Goal: Transaction & Acquisition: Purchase product/service

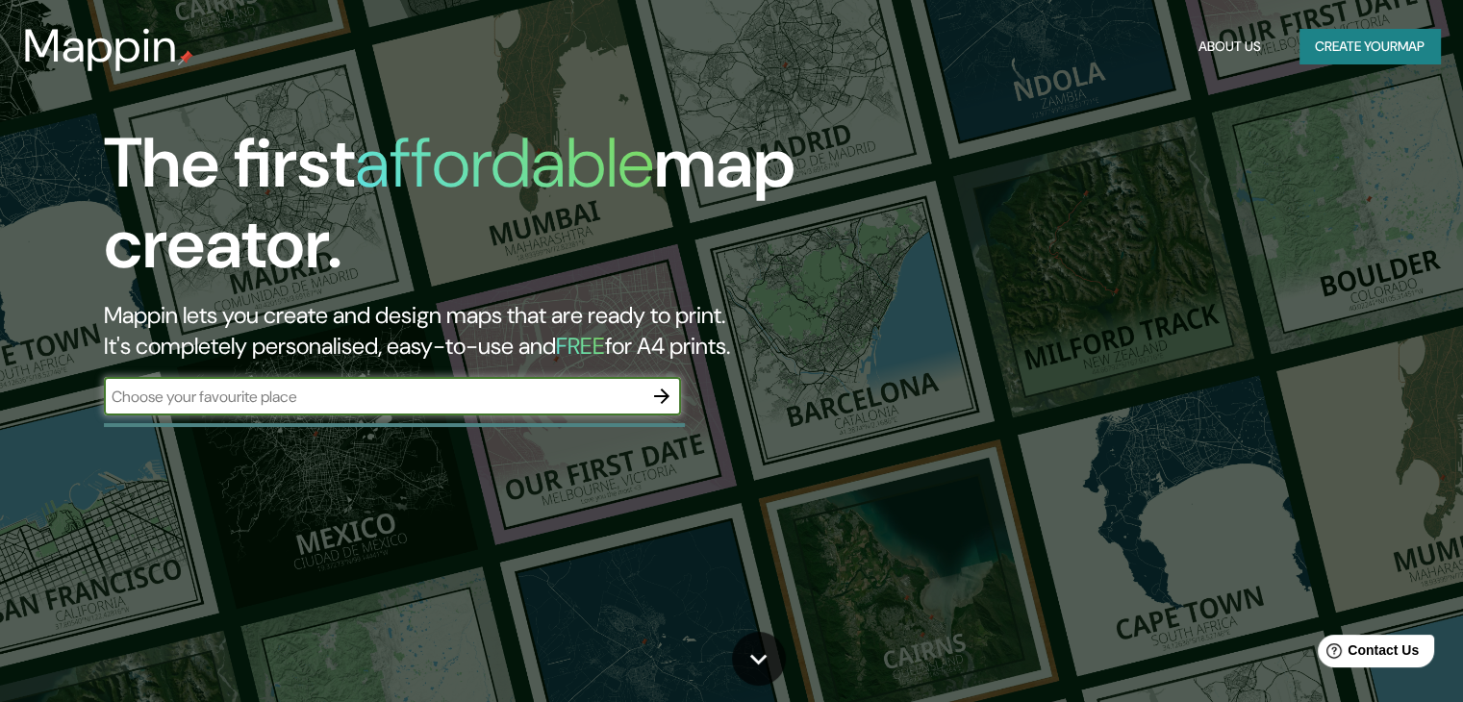
click at [614, 397] on input "text" at bounding box center [373, 397] width 539 height 22
type input "Puerto Lempira"
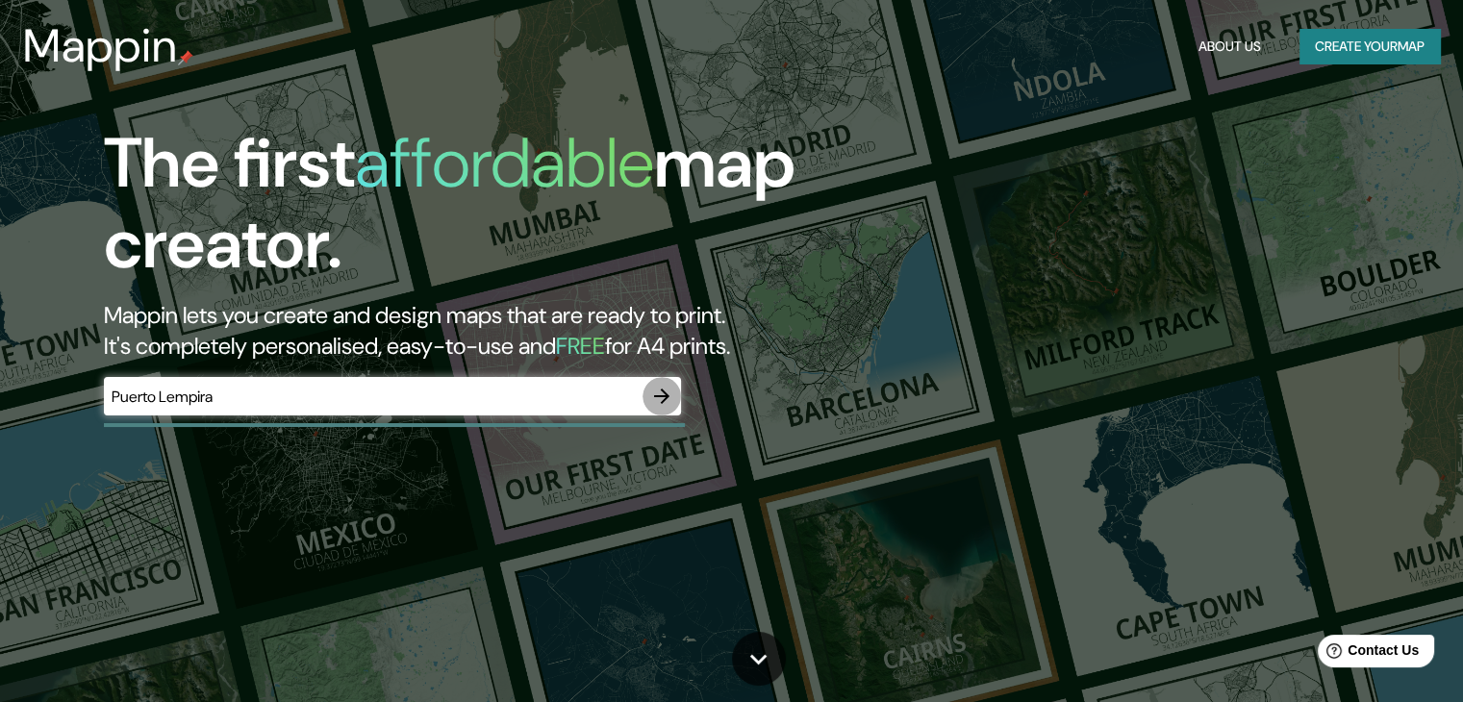
click at [660, 400] on icon "button" at bounding box center [661, 396] width 23 height 23
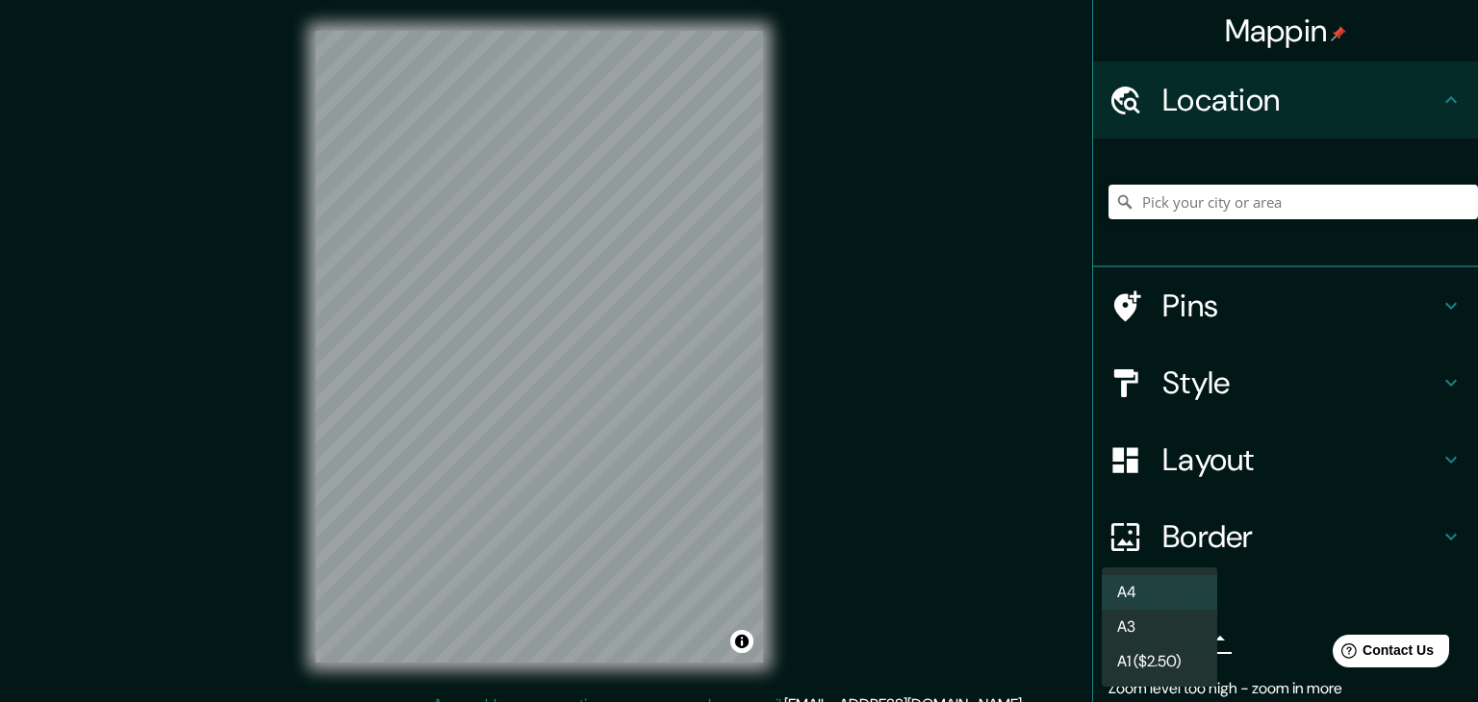
click at [1191, 642] on body "Mappin Location Pins Style Layout Border Choose a border. Hint : you can make l…" at bounding box center [739, 351] width 1478 height 702
click at [1158, 664] on li "A1 ($2.50)" at bounding box center [1159, 662] width 115 height 35
type input "a3"
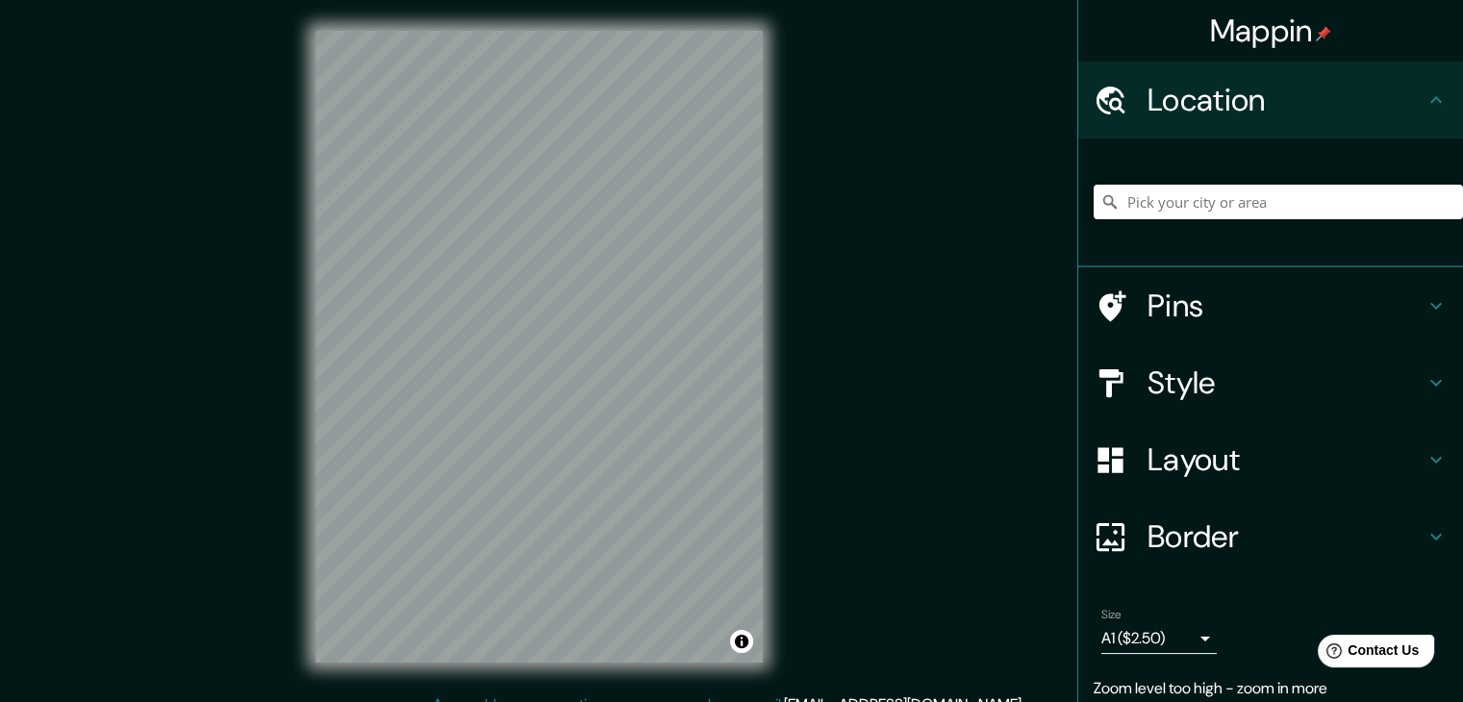
click at [821, 386] on div "Mappin Location Pins Style Layout Border Choose a border. Hint : you can make l…" at bounding box center [731, 362] width 1463 height 724
